Goal: Transaction & Acquisition: Purchase product/service

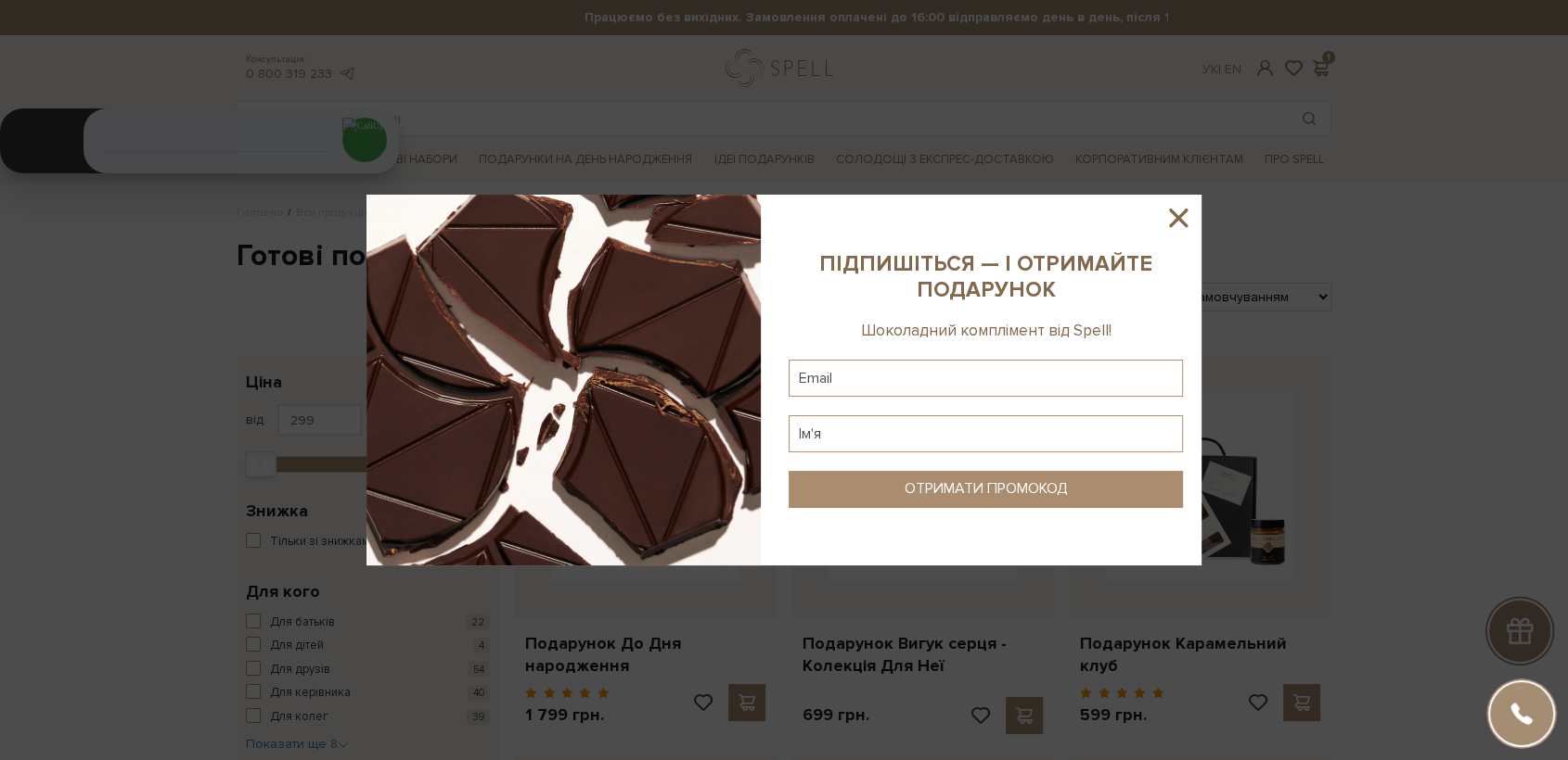
click at [1155, 221] on icon at bounding box center [1178, 217] width 18 height 18
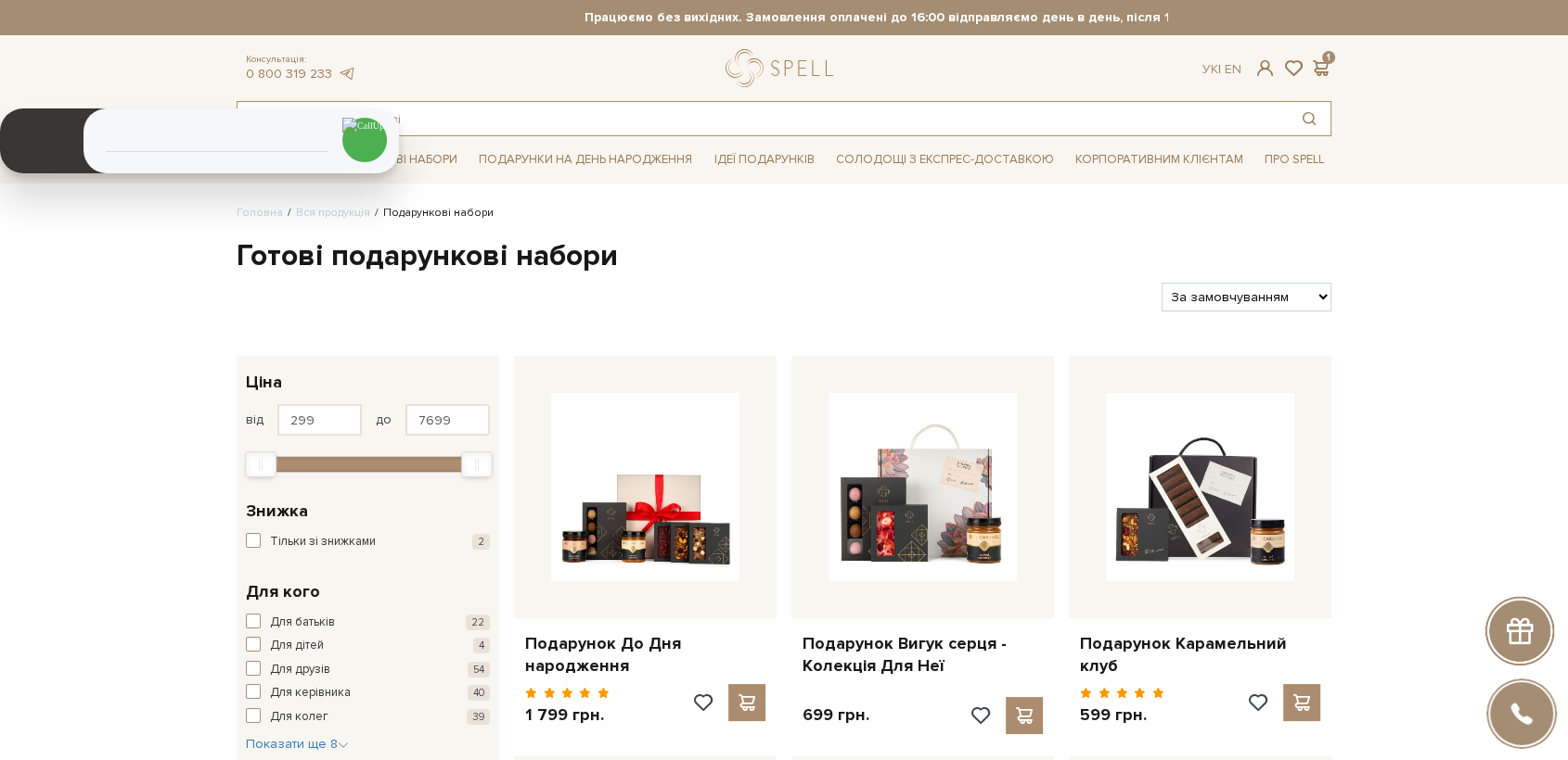
click at [598, 109] on input "text" at bounding box center [762, 119] width 1050 height 34
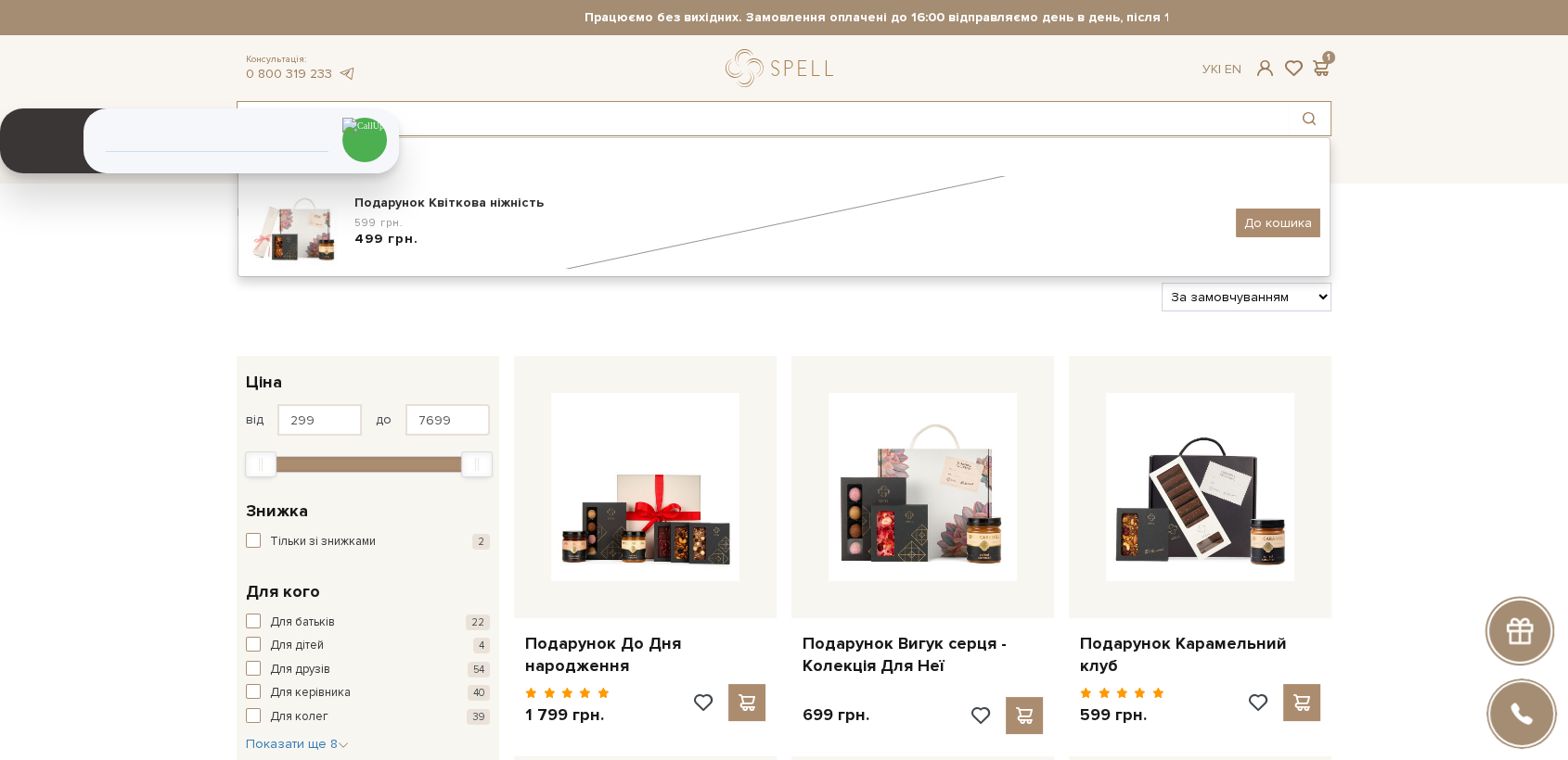
type input "квіткова ніж"
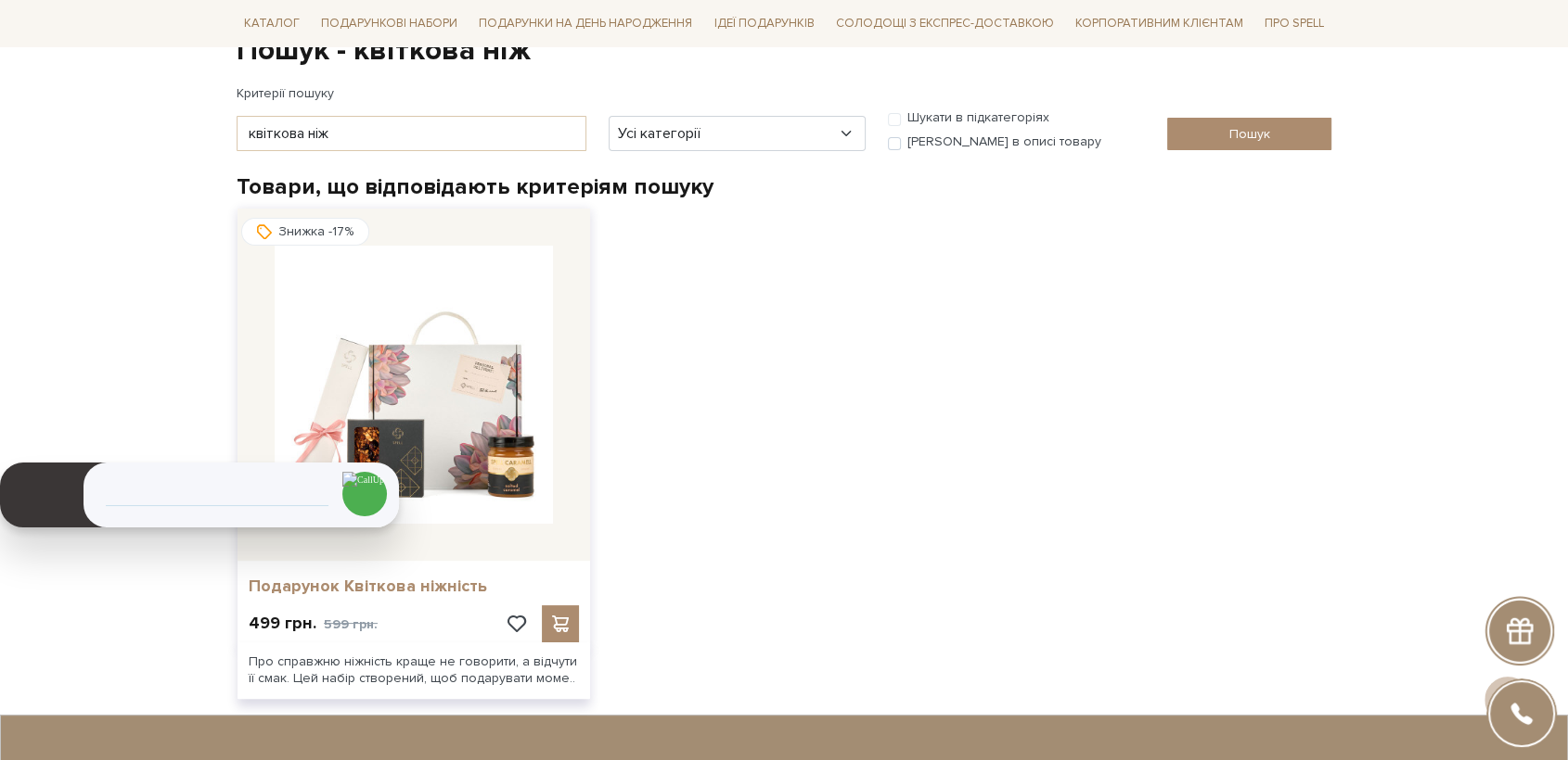
click at [439, 580] on link "Подарунок Квіткова ніжність" at bounding box center [413, 586] width 330 height 21
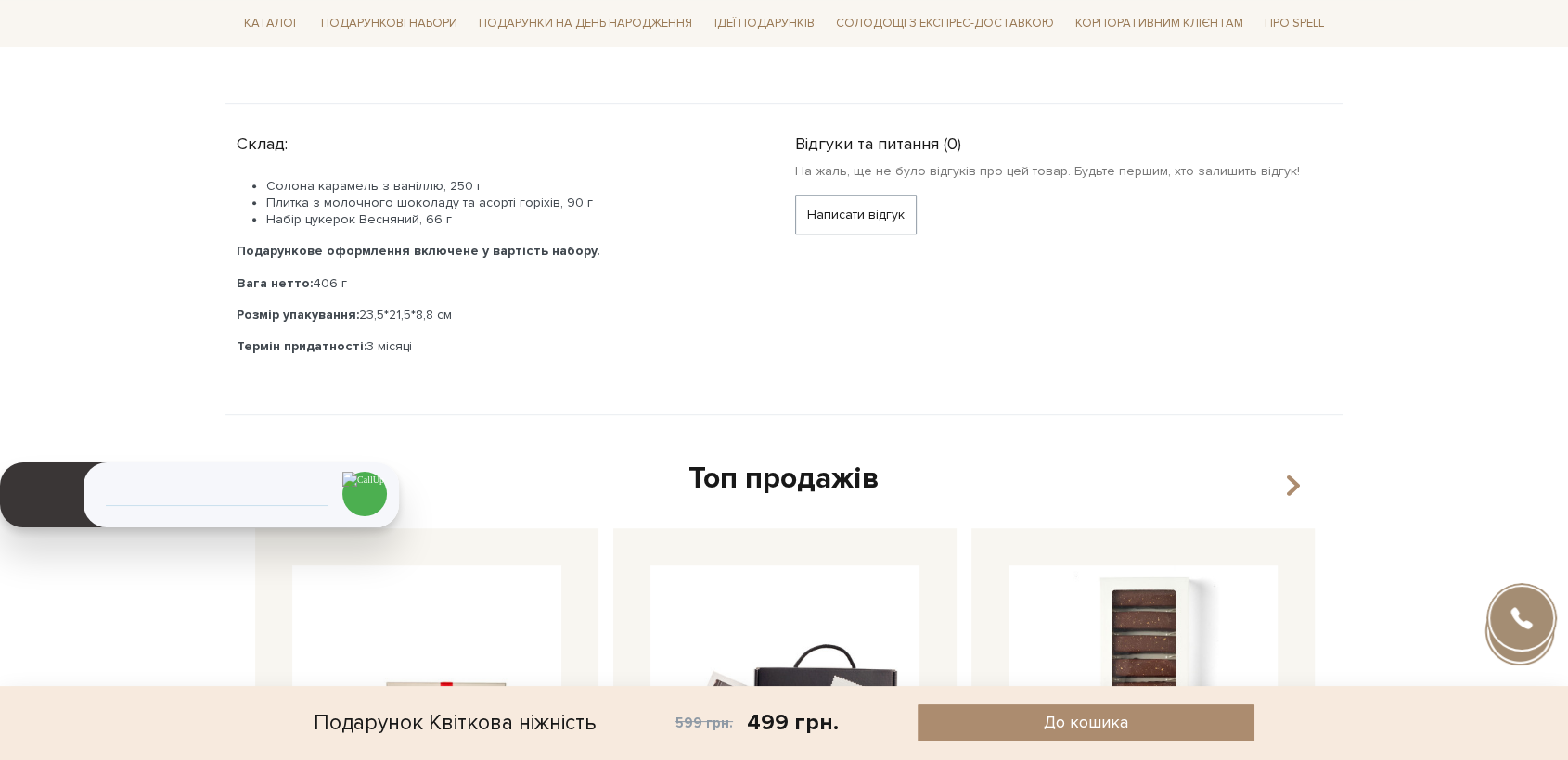
scroll to position [1030, 0]
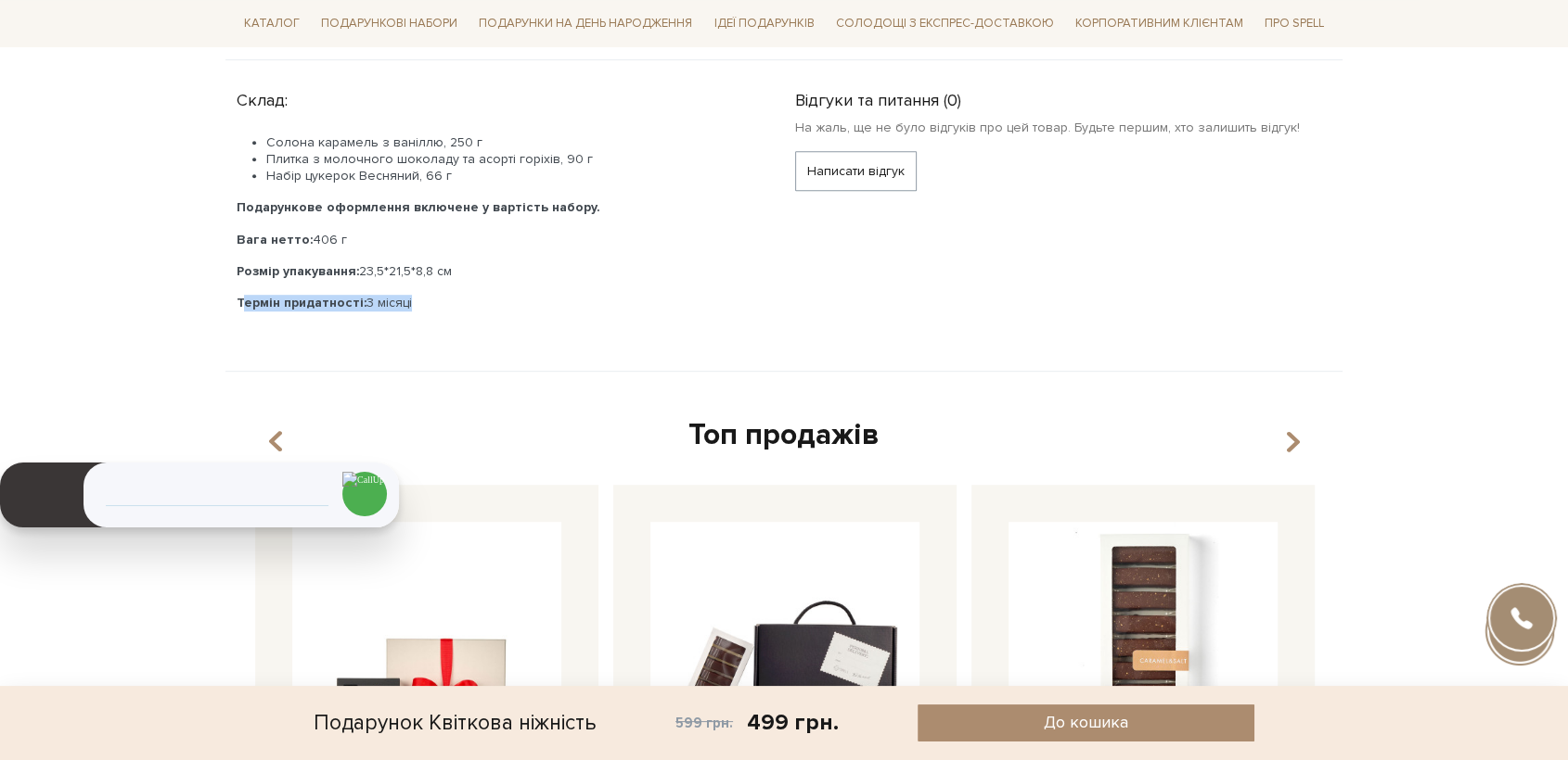
drag, startPoint x: 417, startPoint y: 288, endPoint x: 232, endPoint y: 293, distance: 185.1
click at [232, 293] on div "Склад: Солона карамель з ваніллю, 250 г Плитка з молочного шоколаду та асорті г…" at bounding box center [504, 204] width 558 height 244
copy p "Термін придатності: 3 місяці"
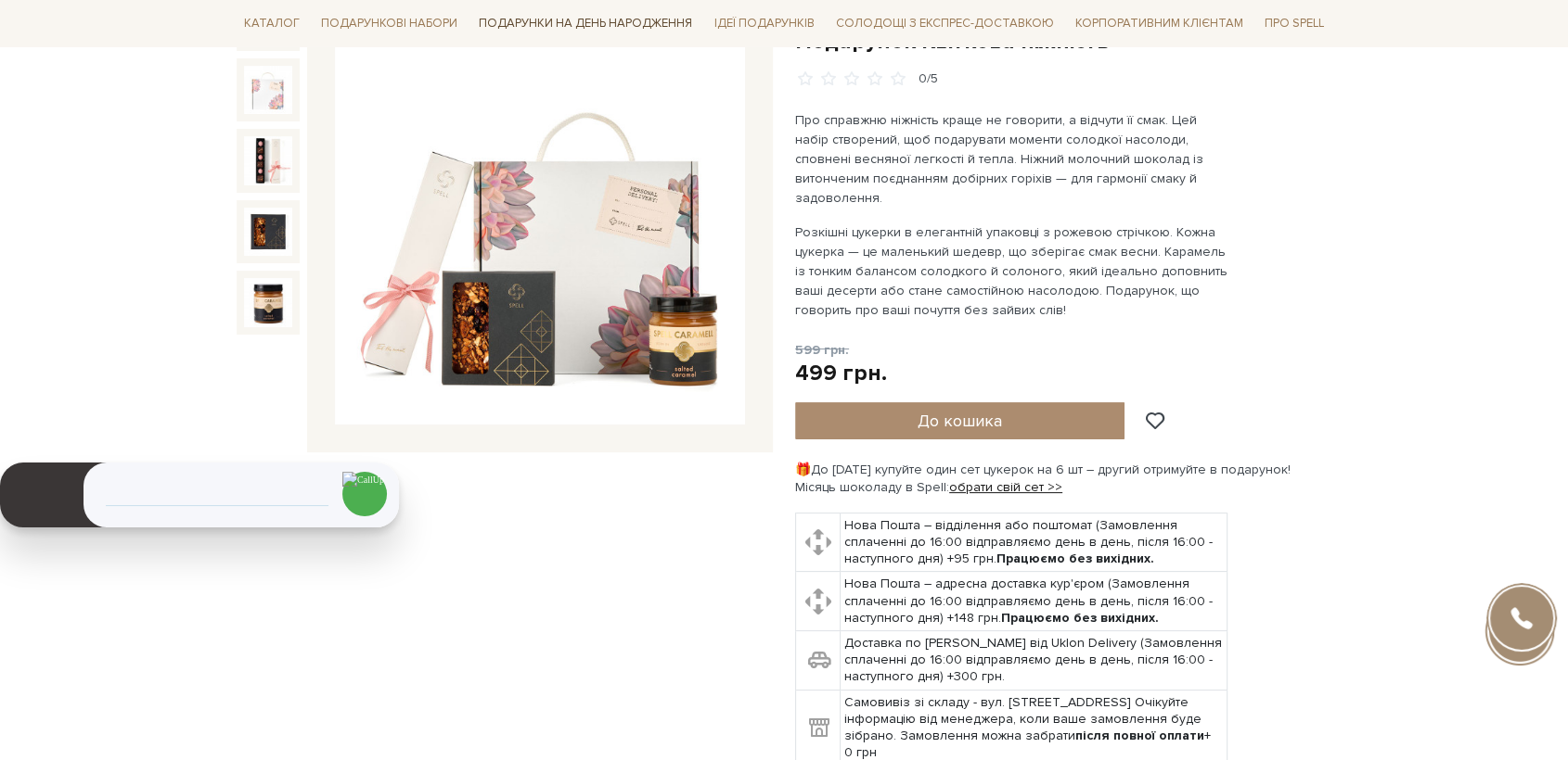
scroll to position [0, 0]
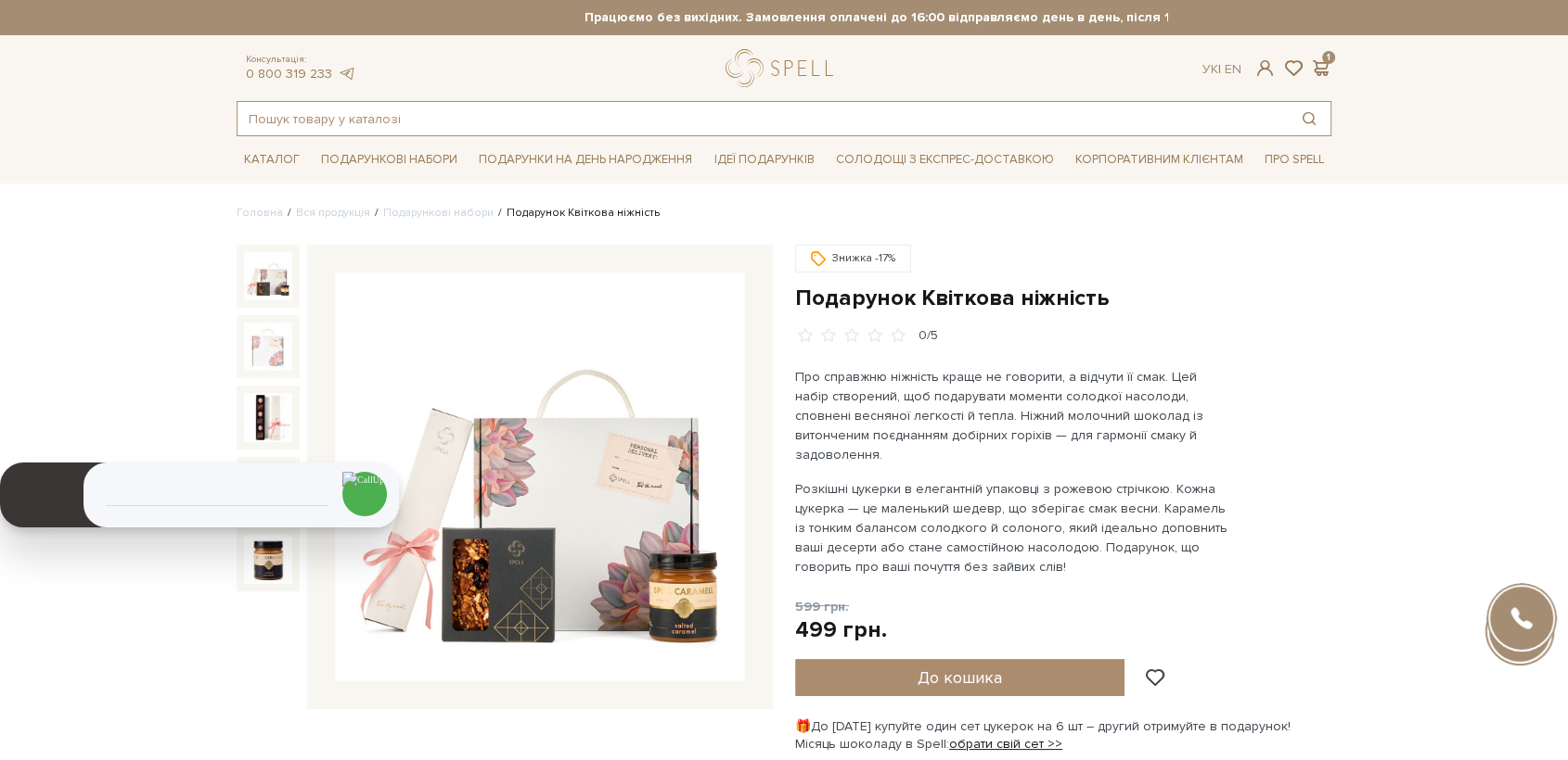
click at [601, 120] on input "text" at bounding box center [762, 119] width 1050 height 34
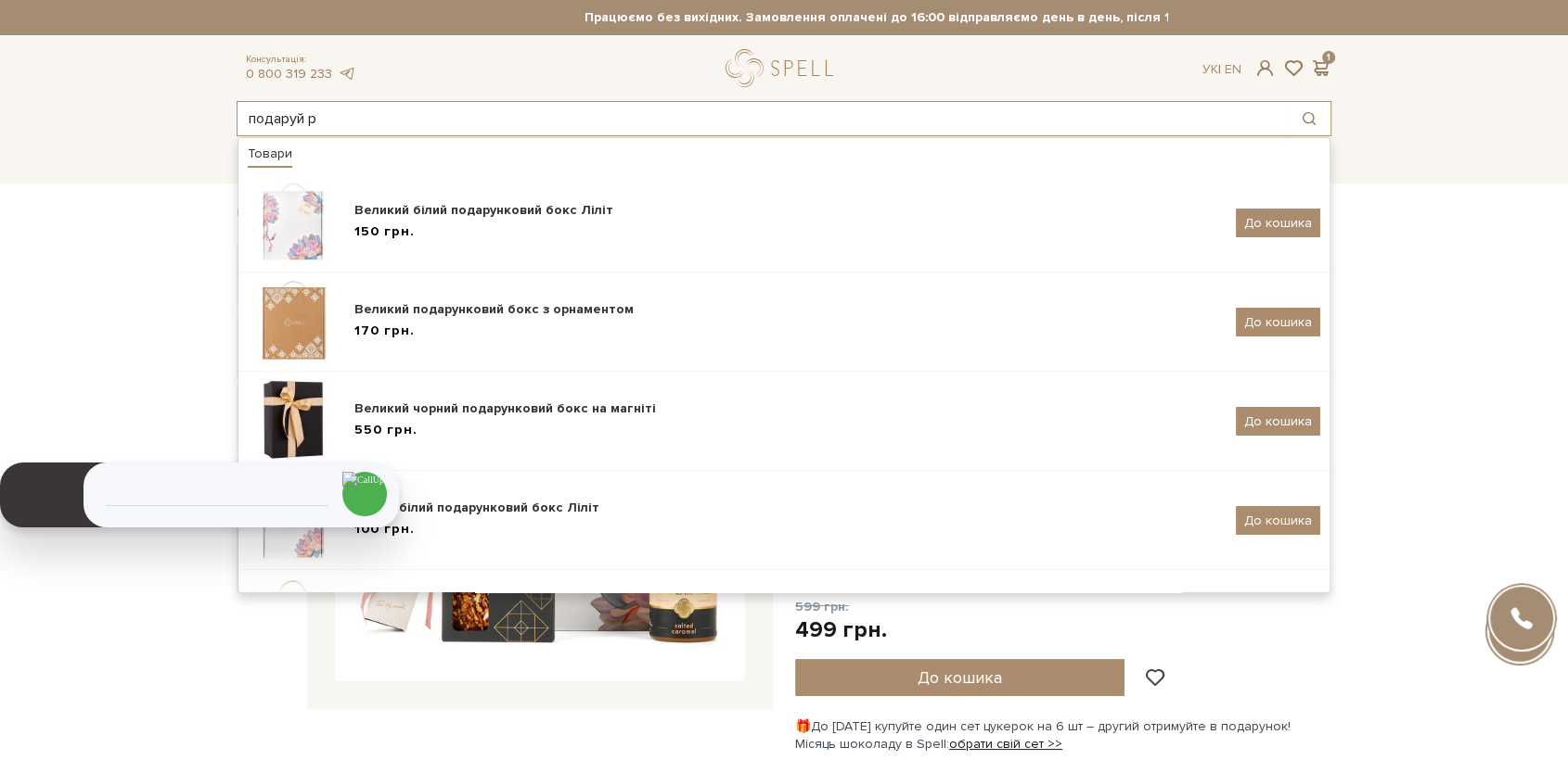
type input "подаруй р"
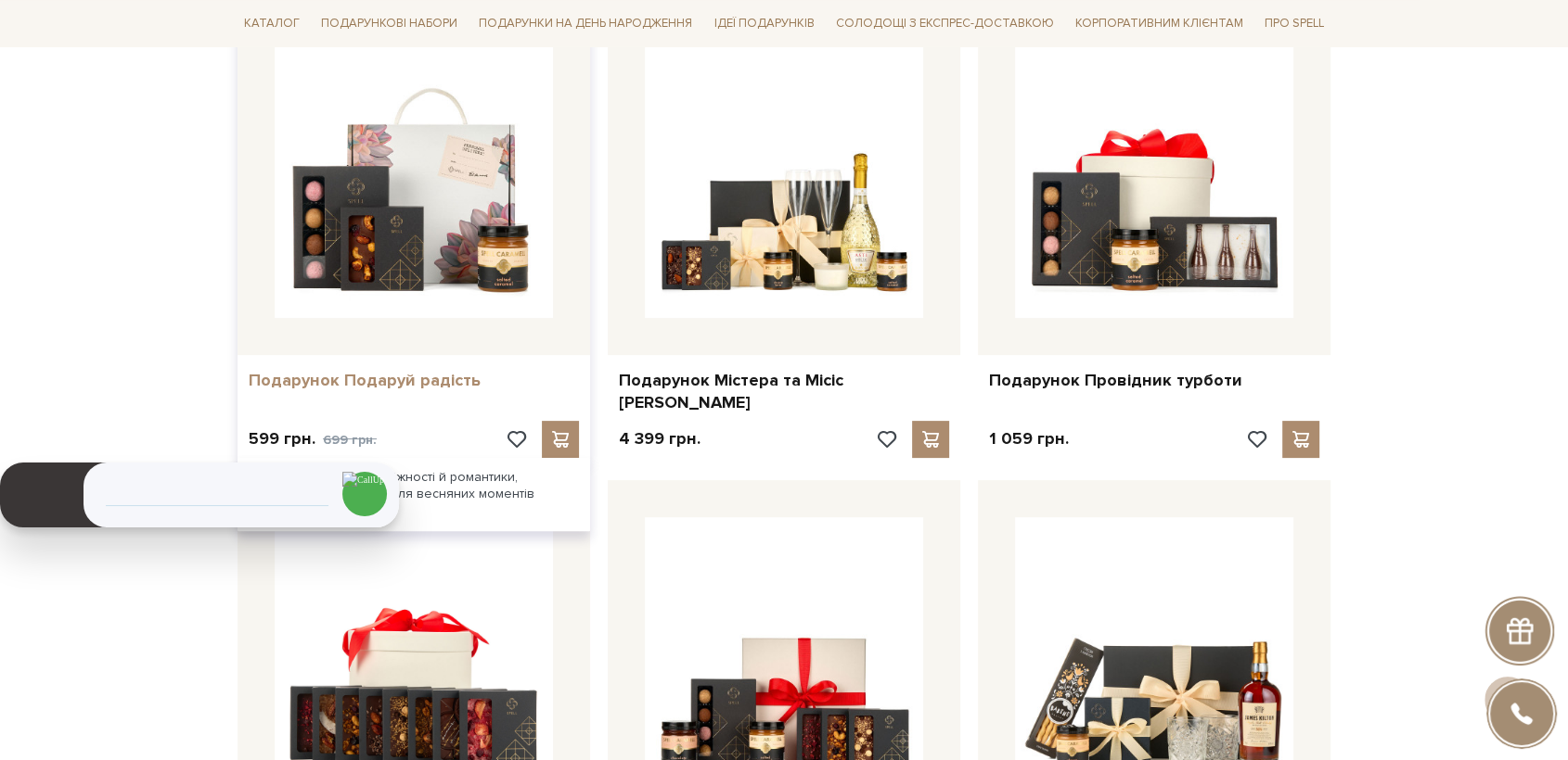
click at [388, 378] on link "Подарунок Подаруй радість" at bounding box center [413, 380] width 330 height 21
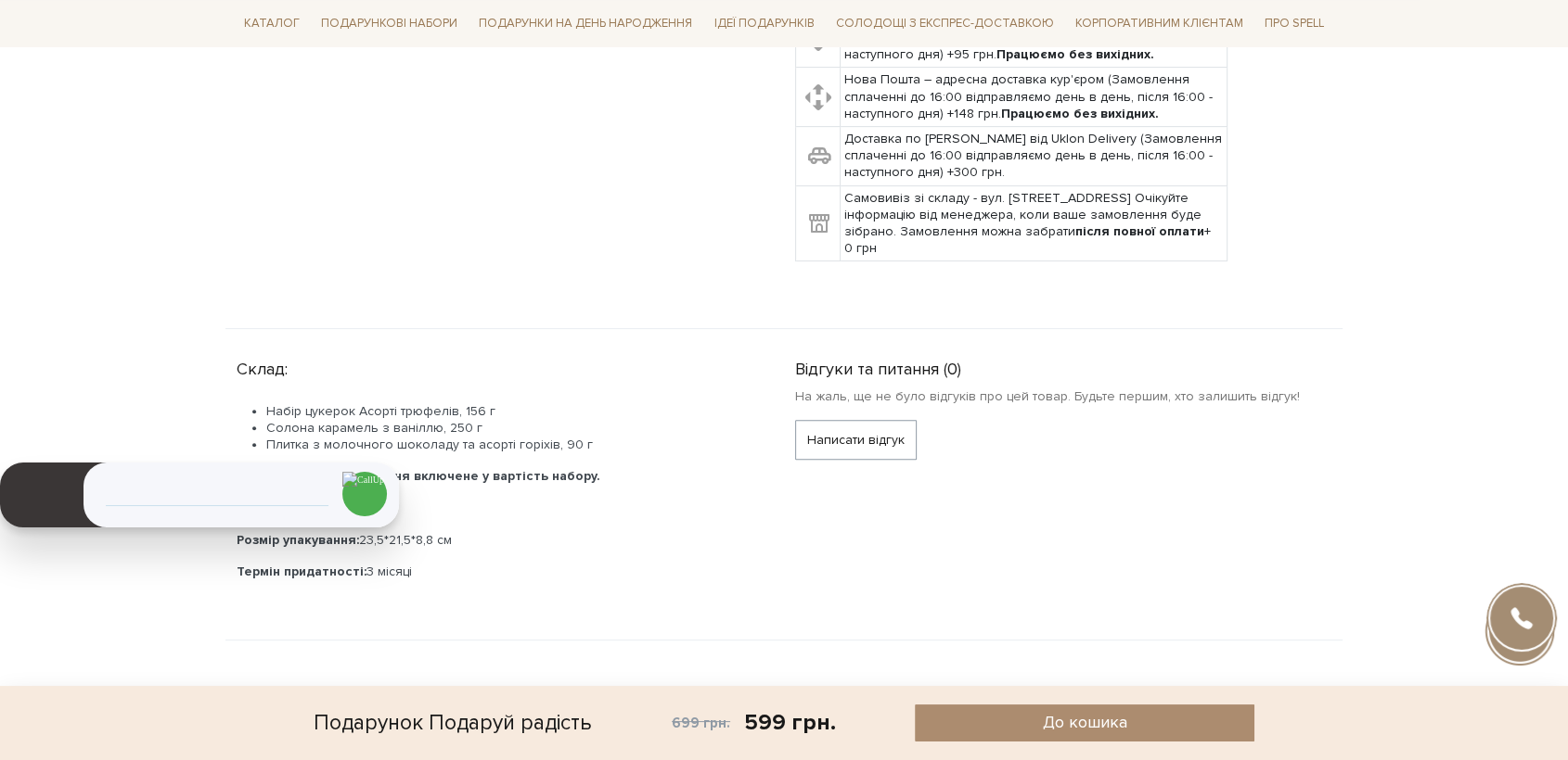
scroll to position [824, 0]
